Goal: Navigation & Orientation: Find specific page/section

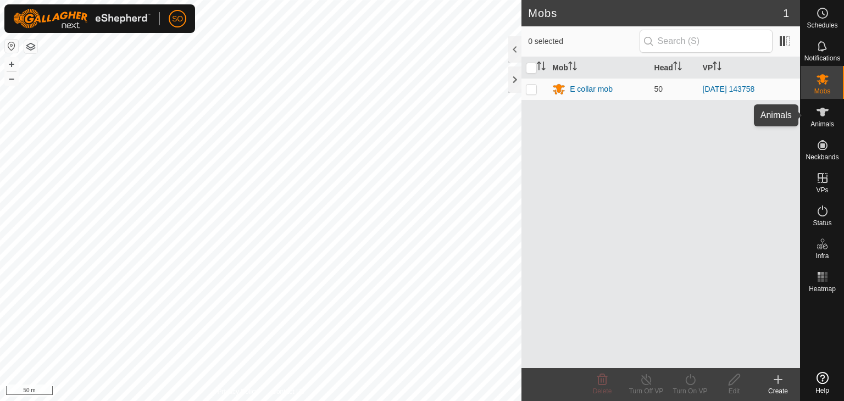
click at [826, 114] on icon at bounding box center [822, 112] width 13 height 13
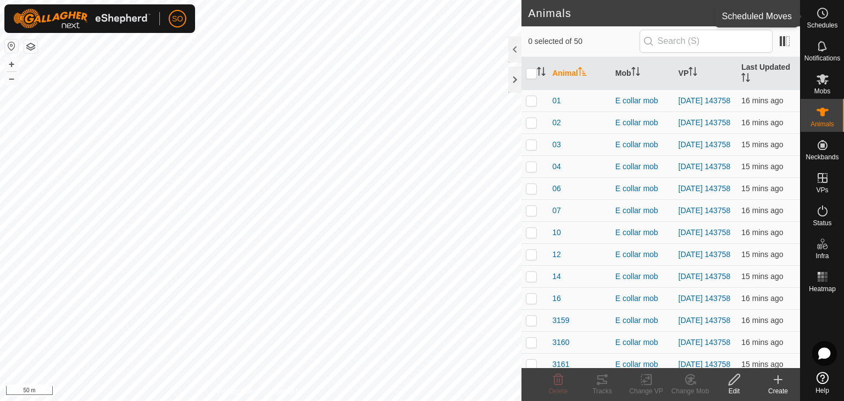
click at [844, 25] on div "Schedules" at bounding box center [822, 16] width 43 height 33
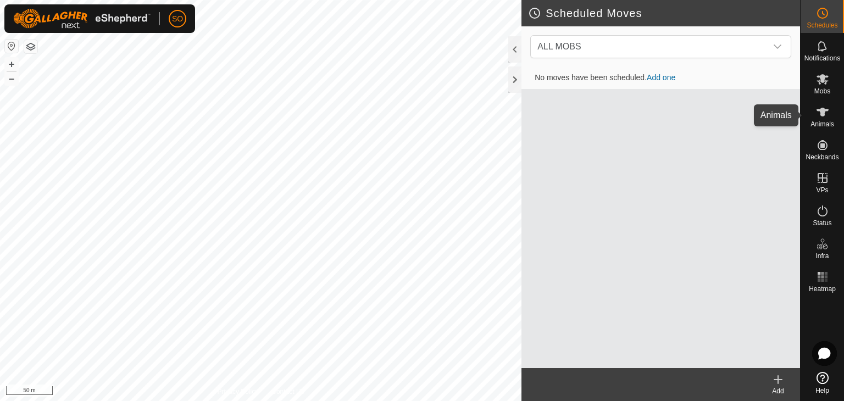
click at [815, 118] on es-animals-svg-icon at bounding box center [823, 112] width 20 height 18
